Goal: Information Seeking & Learning: Learn about a topic

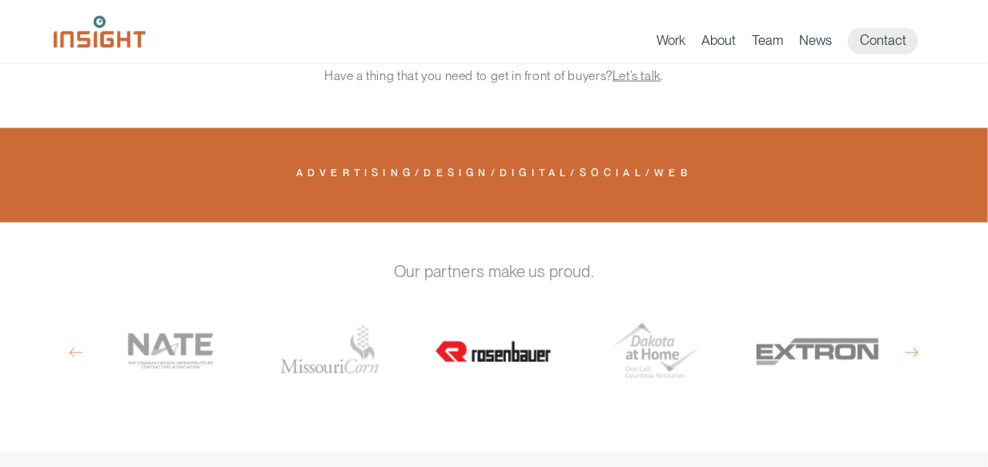
scroll to position [634, 0]
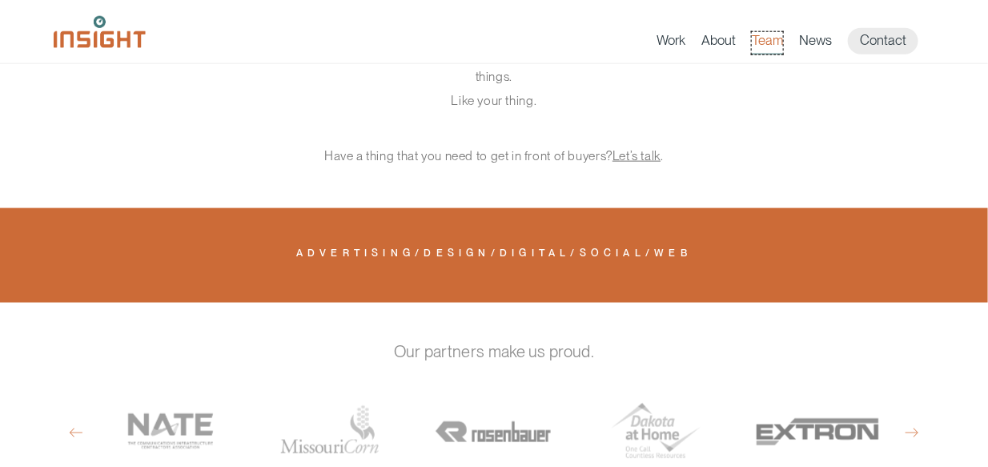
click at [771, 39] on link "Team" at bounding box center [767, 43] width 31 height 22
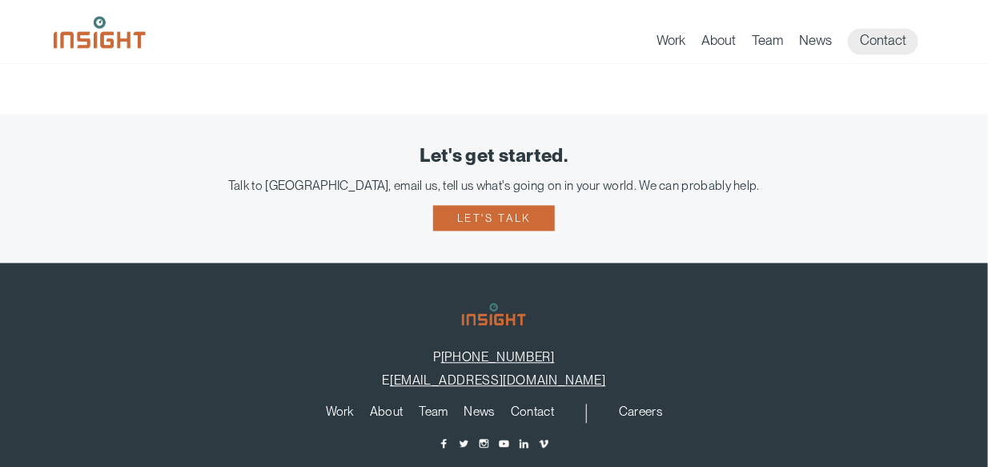
scroll to position [1174, 0]
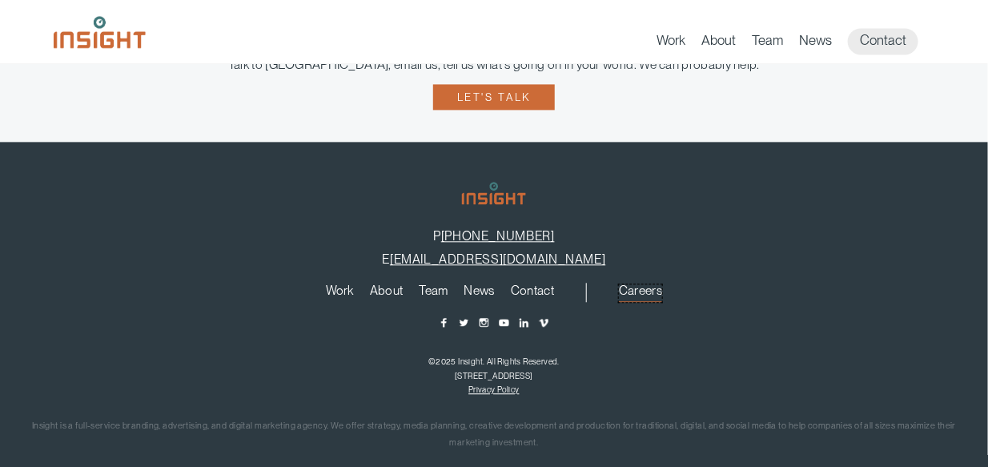
click at [641, 284] on link "Careers" at bounding box center [640, 293] width 43 height 18
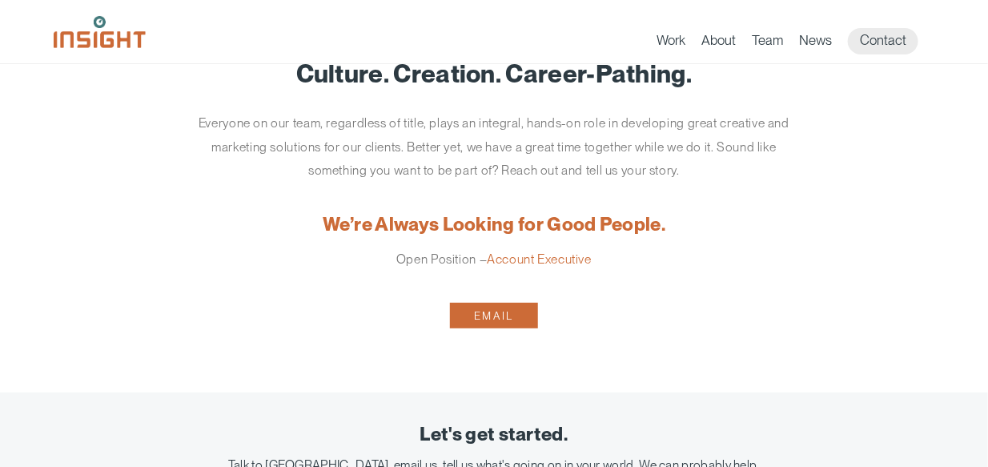
scroll to position [80, 0]
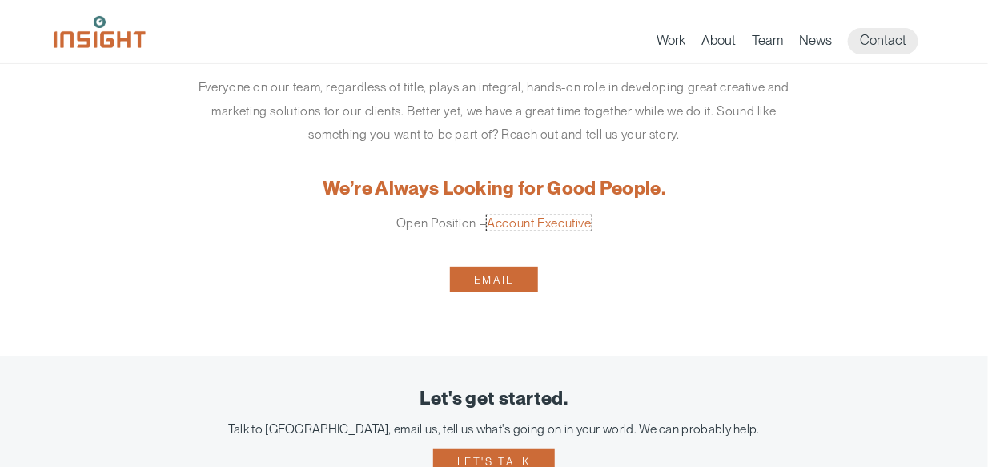
click at [550, 223] on link "Account Executive" at bounding box center [539, 222] width 105 height 15
